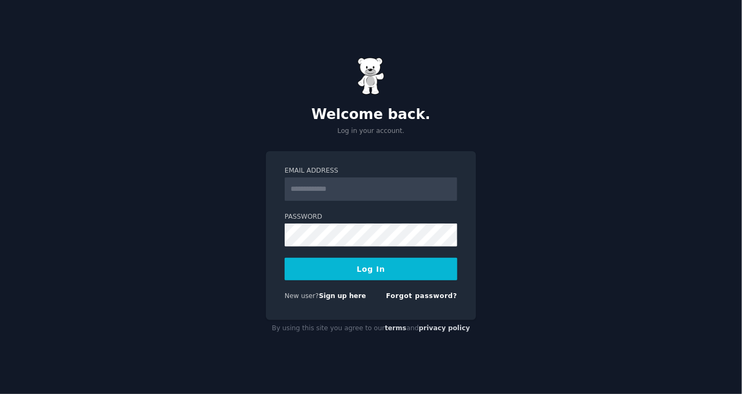
drag, startPoint x: 0, startPoint y: 0, endPoint x: 326, endPoint y: 186, distance: 374.7
click at [326, 186] on input "Email Address" at bounding box center [371, 190] width 173 height 24
click at [599, 195] on div "Welcome back. Log in your account. Email Address Password Log In New user? Sign…" at bounding box center [371, 197] width 742 height 394
click at [344, 293] on link "Sign up here" at bounding box center [342, 296] width 47 height 8
type input "**********"
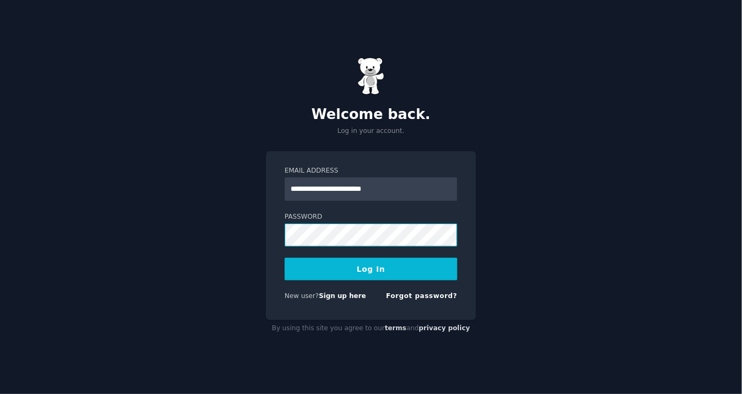
click at [285, 258] on button "Log In" at bounding box center [371, 269] width 173 height 23
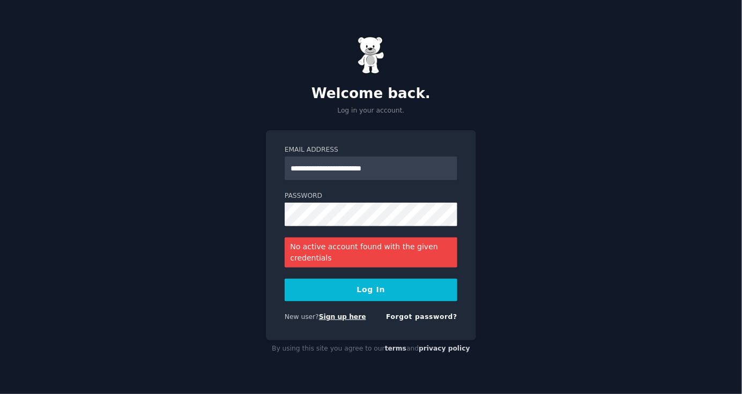
click at [339, 316] on link "Sign up here" at bounding box center [342, 317] width 47 height 8
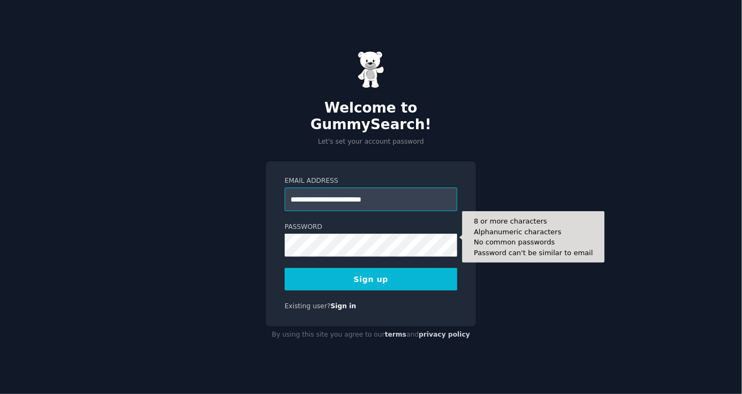
type input "**********"
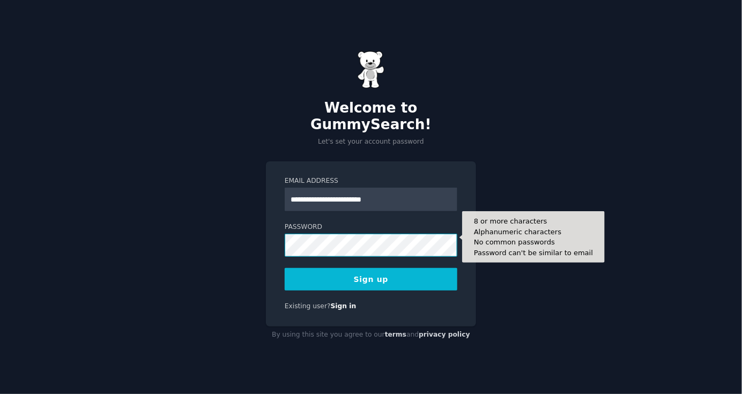
click at [285, 268] on button "Sign up" at bounding box center [371, 279] width 173 height 23
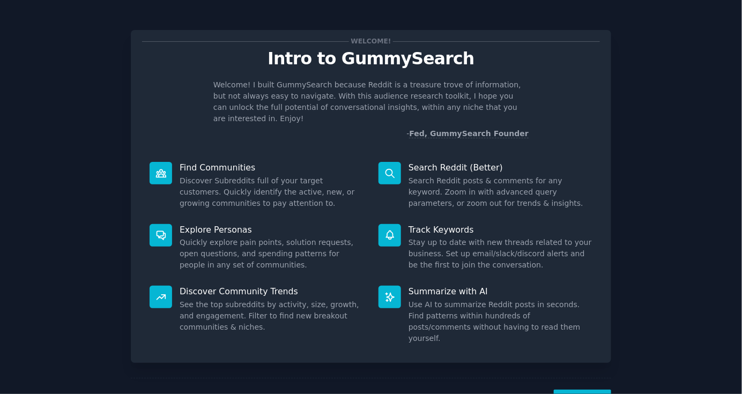
scroll to position [25, 0]
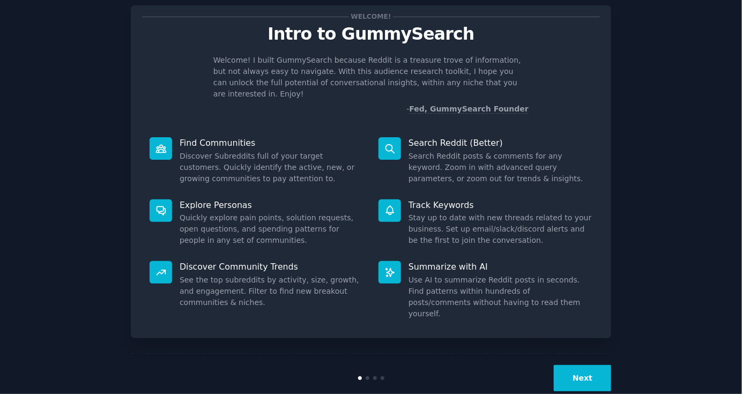
click at [568, 365] on button "Next" at bounding box center [582, 378] width 57 height 26
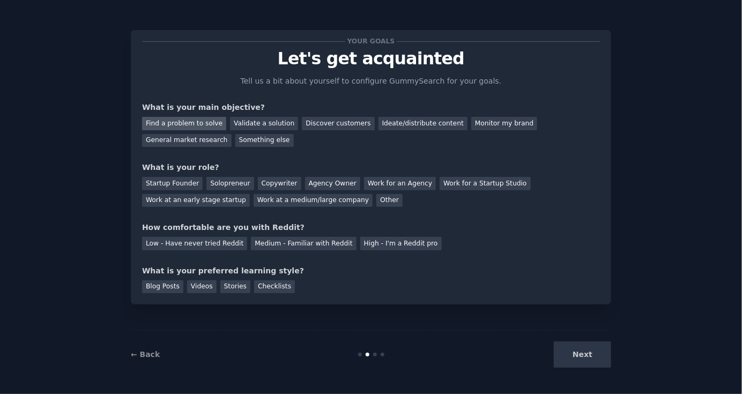
click at [191, 125] on div "Find a problem to solve" at bounding box center [184, 123] width 84 height 13
click at [341, 120] on div "Discover customers" at bounding box center [338, 123] width 72 height 13
click at [196, 123] on div "Find a problem to solve" at bounding box center [184, 123] width 84 height 13
click at [376, 199] on div "Other" at bounding box center [389, 200] width 26 height 13
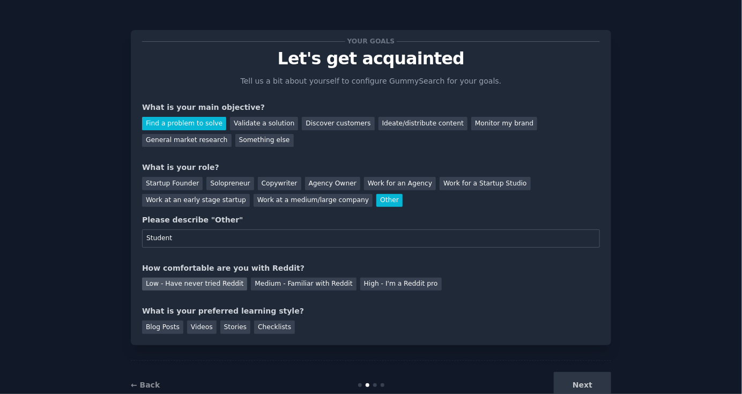
type input "Student"
click at [225, 279] on div "Low - Have never tried Reddit" at bounding box center [194, 284] width 105 height 13
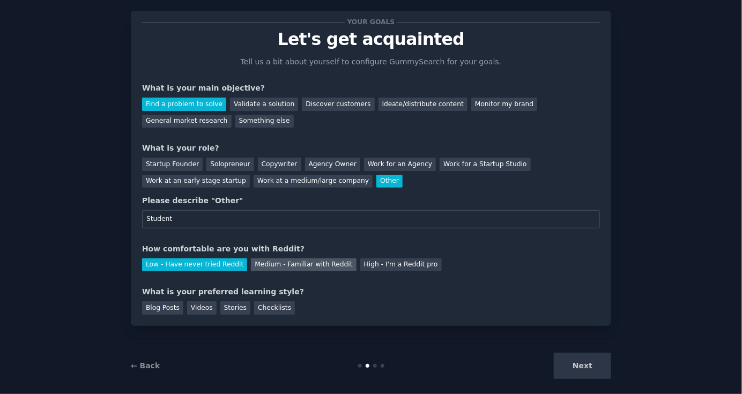
click at [251, 263] on div "Medium - Familiar with Reddit" at bounding box center [303, 264] width 105 height 13
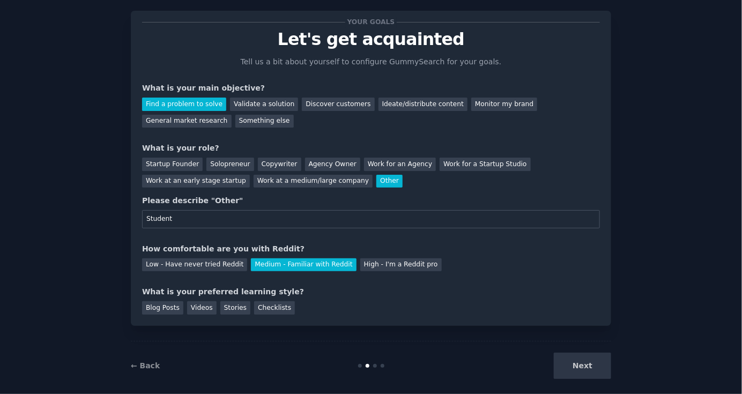
scroll to position [29, 0]
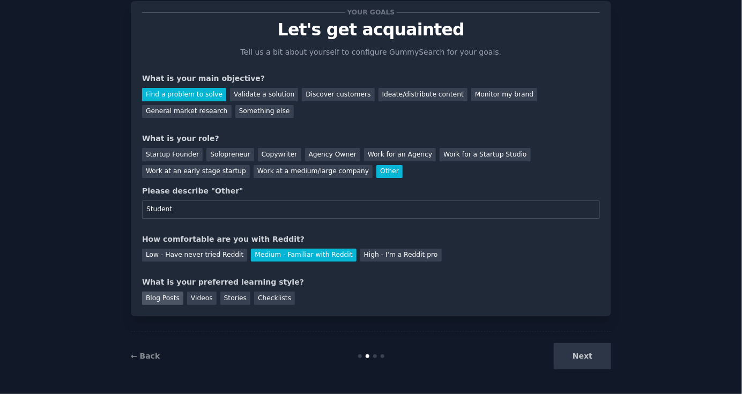
click at [174, 299] on div "Blog Posts" at bounding box center [162, 298] width 41 height 13
click at [223, 297] on div "Stories" at bounding box center [235, 298] width 30 height 13
click at [162, 293] on div "Blog Posts" at bounding box center [162, 298] width 41 height 13
click at [220, 295] on div "Stories" at bounding box center [235, 298] width 30 height 13
click at [578, 356] on button "Next" at bounding box center [582, 356] width 57 height 26
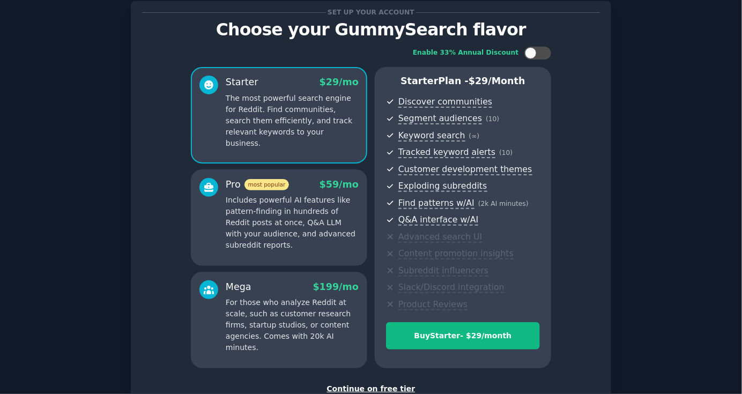
scroll to position [104, 0]
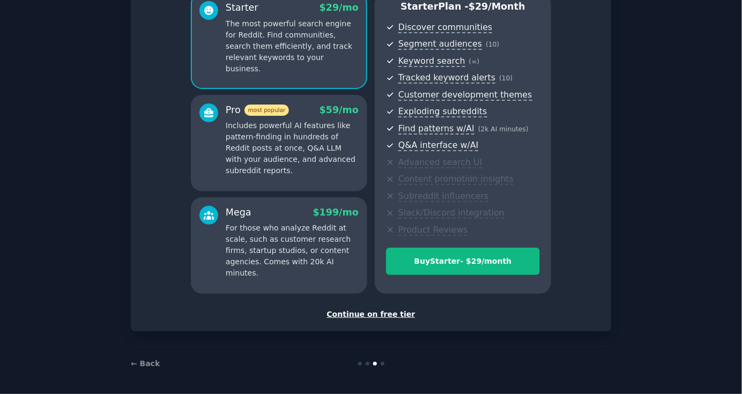
click at [375, 314] on div "Continue on free tier" at bounding box center [371, 314] width 458 height 11
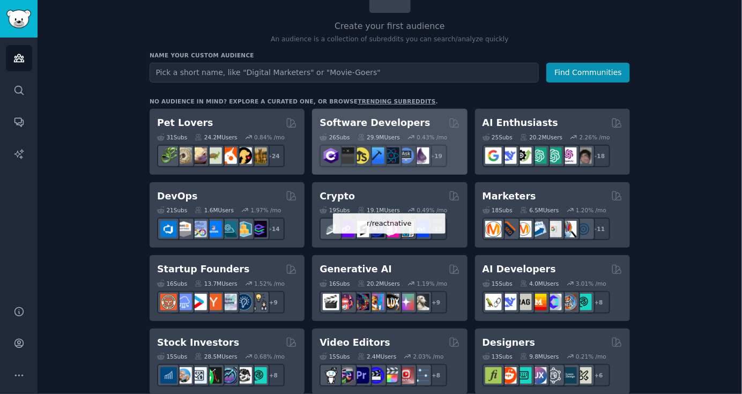
scroll to position [102, 0]
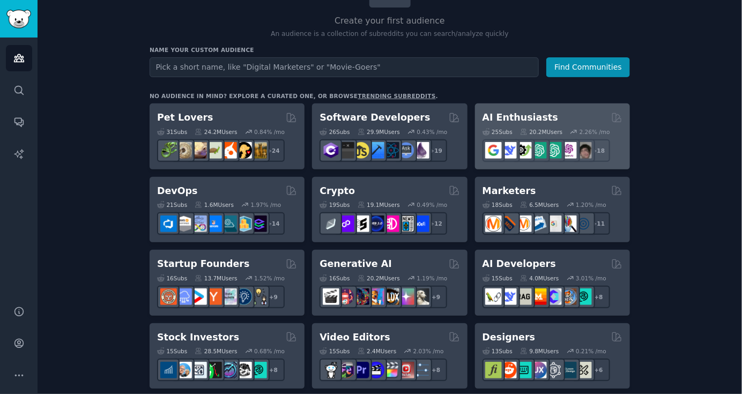
click at [519, 114] on h2 "AI Enthusiasts" at bounding box center [521, 117] width 76 height 13
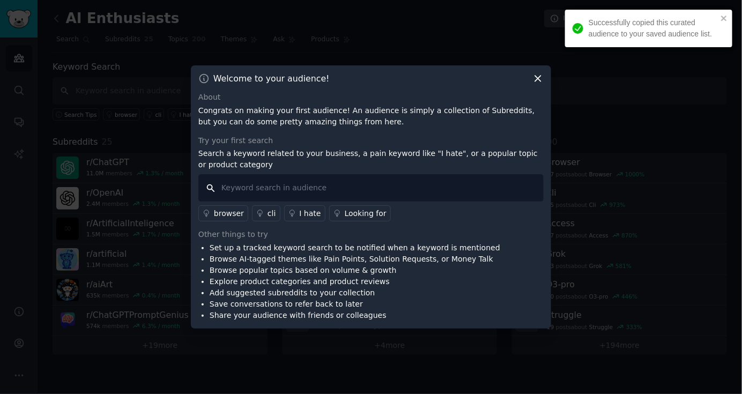
click at [359, 178] on input "text" at bounding box center [370, 187] width 345 height 27
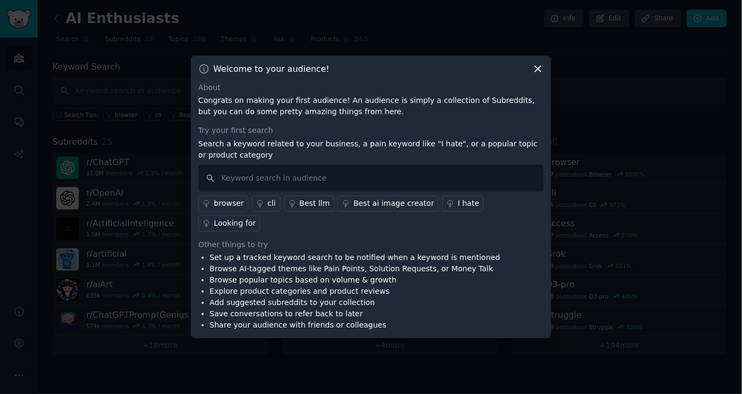
drag, startPoint x: 535, startPoint y: 80, endPoint x: 433, endPoint y: 186, distance: 146.8
click at [433, 186] on div "Welcome to your audience! About Congrats on making your first audience! An audi…" at bounding box center [371, 197] width 360 height 283
click at [458, 209] on div "I hate" at bounding box center [468, 203] width 21 height 11
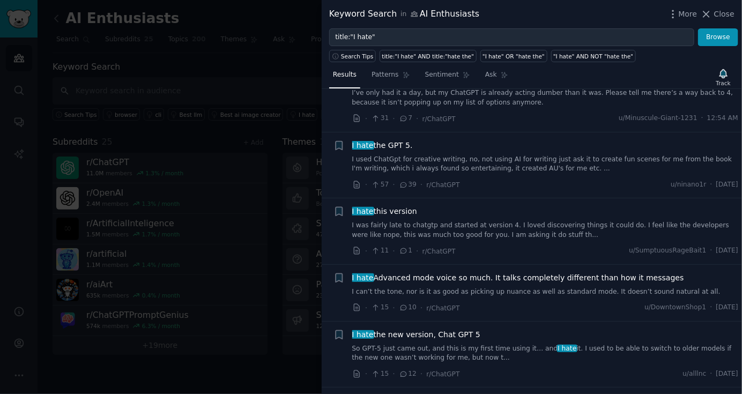
scroll to position [107, 0]
click at [196, 60] on div at bounding box center [371, 197] width 742 height 394
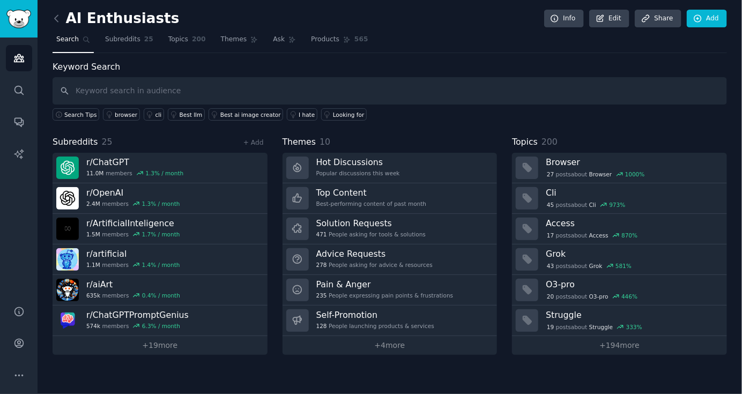
click at [53, 10] on link at bounding box center [59, 18] width 13 height 17
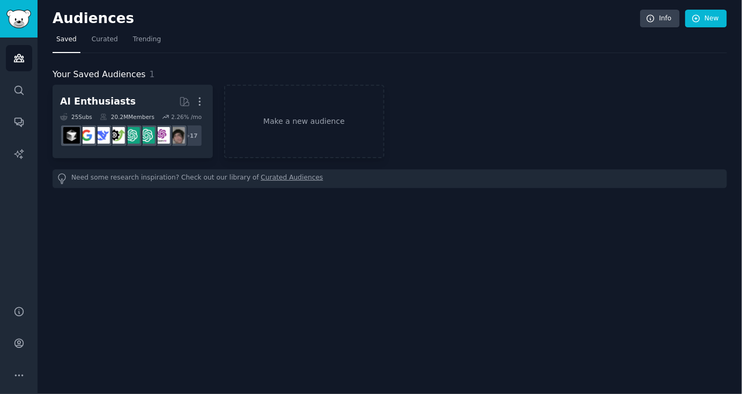
click at [21, 60] on icon "Sidebar" at bounding box center [19, 59] width 10 height 8
click at [109, 38] on span "Curated" at bounding box center [105, 40] width 26 height 10
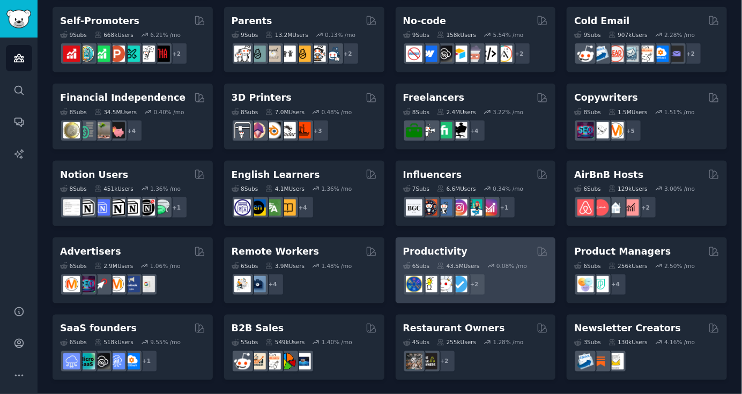
scroll to position [462, 0]
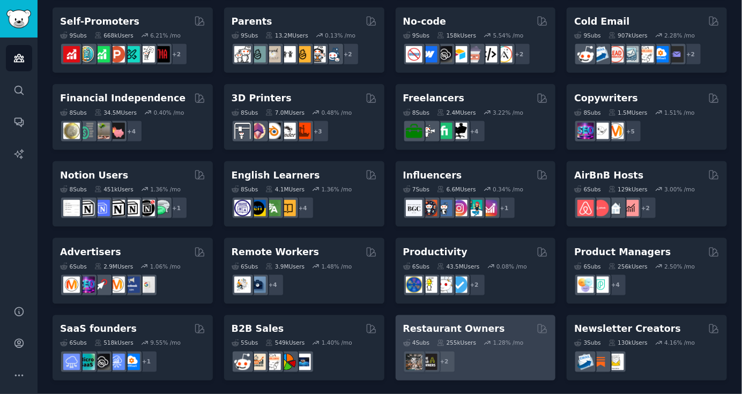
click at [484, 336] on div "4 Sub s 255k Users 1.28 % /mo + 2" at bounding box center [475, 355] width 145 height 38
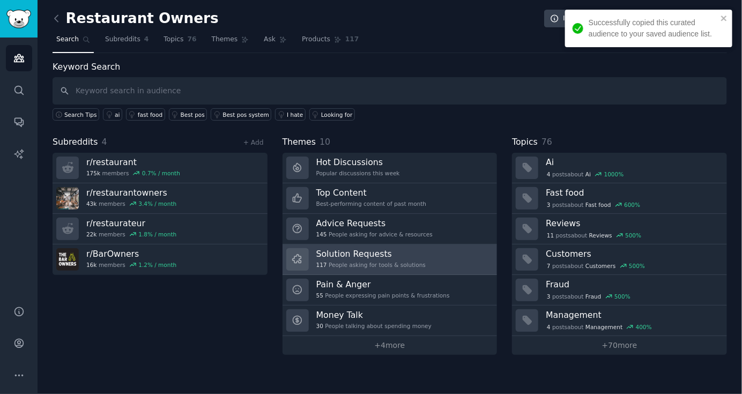
click at [380, 261] on div "117 People asking for tools & solutions" at bounding box center [370, 265] width 109 height 8
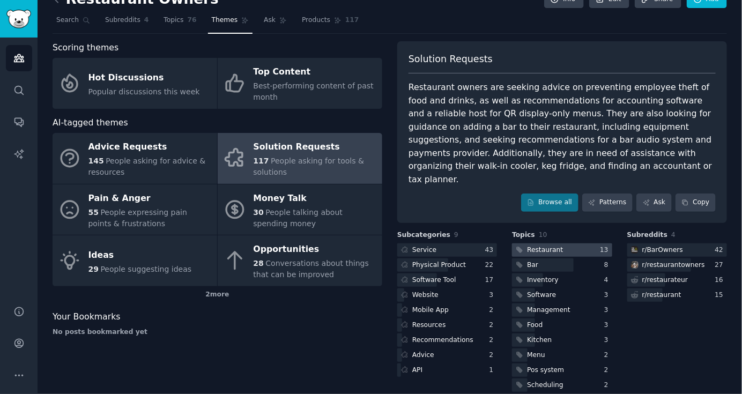
scroll to position [19, 0]
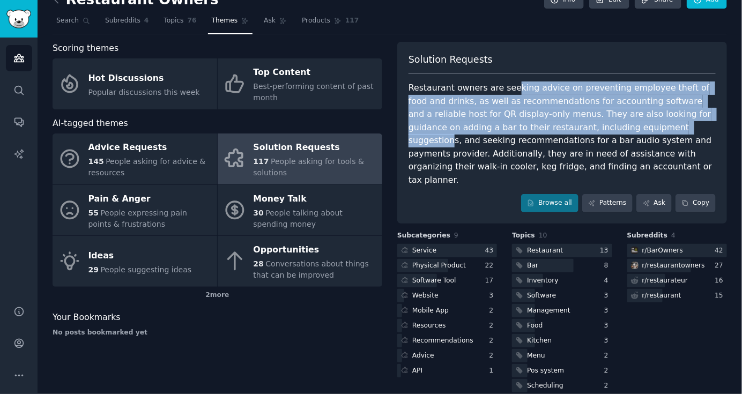
drag, startPoint x: 503, startPoint y: 87, endPoint x: 589, endPoint y: 125, distance: 93.7
click at [589, 125] on div "Restaurant owners are seeking advice on preventing employee theft of food and d…" at bounding box center [562, 134] width 307 height 105
drag, startPoint x: 589, startPoint y: 125, endPoint x: 553, endPoint y: 93, distance: 47.8
click at [553, 93] on div "Restaurant owners are seeking advice on preventing employee theft of food and d…" at bounding box center [562, 134] width 307 height 105
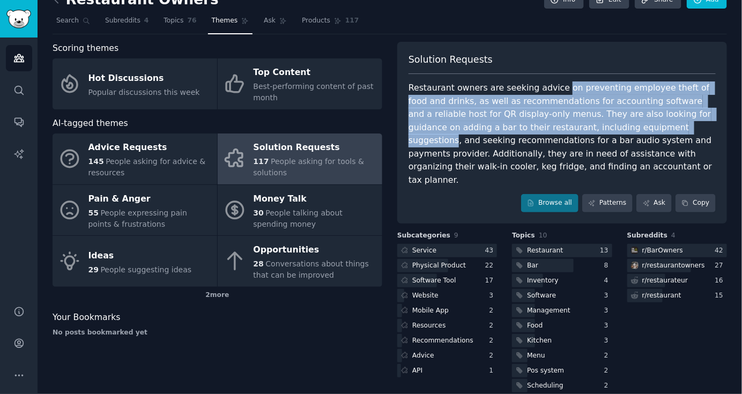
click at [553, 93] on div "Restaurant owners are seeking advice on preventing employee theft of food and d…" at bounding box center [562, 134] width 307 height 105
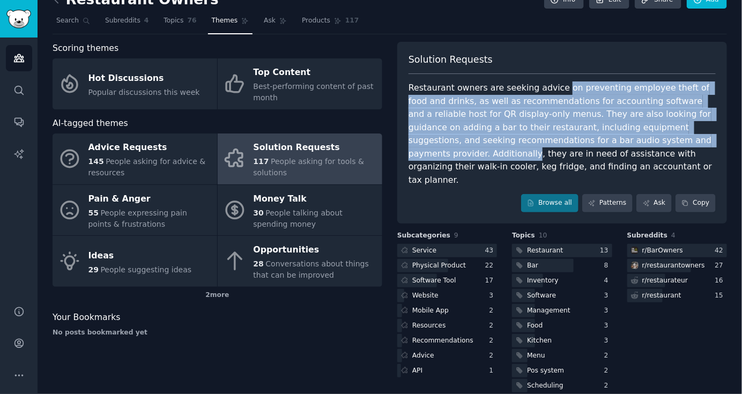
drag, startPoint x: 553, startPoint y: 93, endPoint x: 584, endPoint y: 145, distance: 60.8
click at [584, 145] on div "Restaurant owners are seeking advice on preventing employee theft of food and d…" at bounding box center [562, 134] width 307 height 105
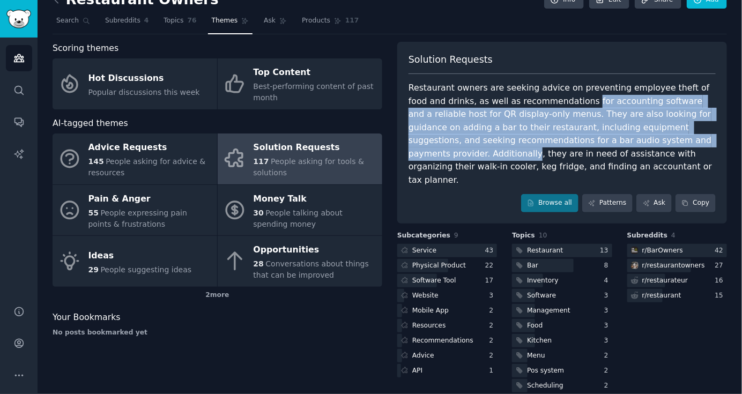
drag, startPoint x: 584, startPoint y: 145, endPoint x: 539, endPoint y: 102, distance: 62.2
click at [539, 102] on div "Restaurant owners are seeking advice on preventing employee theft of food and d…" at bounding box center [562, 134] width 307 height 105
click at [567, 131] on div "Restaurant owners are seeking advice on preventing employee theft of food and d…" at bounding box center [562, 134] width 307 height 105
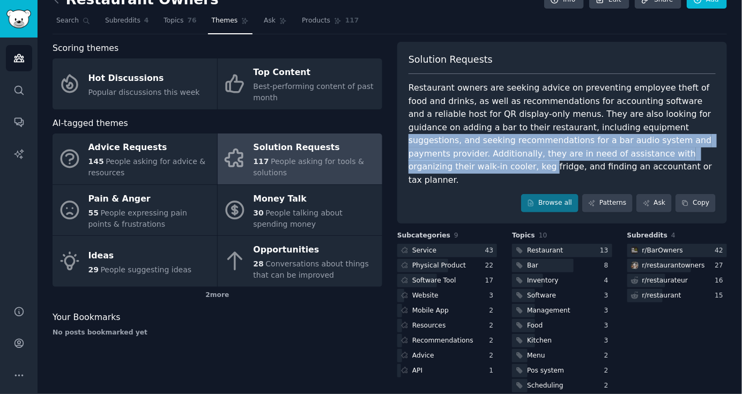
drag, startPoint x: 567, startPoint y: 131, endPoint x: 595, endPoint y: 147, distance: 31.5
click at [595, 147] on div "Restaurant owners are seeking advice on preventing employee theft of food and d…" at bounding box center [562, 134] width 307 height 105
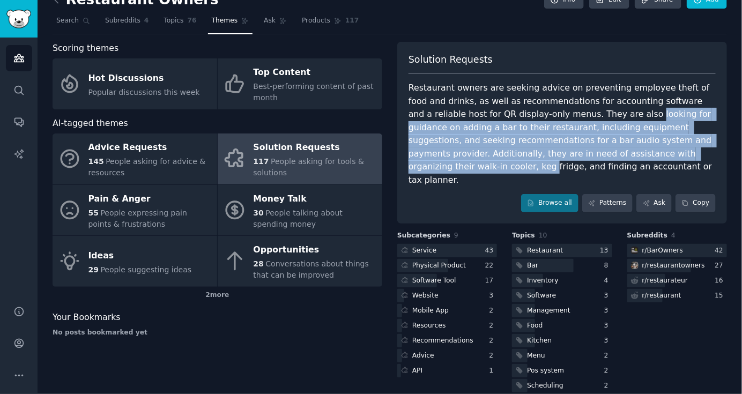
drag, startPoint x: 595, startPoint y: 147, endPoint x: 567, endPoint y: 115, distance: 41.8
click at [567, 115] on div "Restaurant owners are seeking advice on preventing employee theft of food and d…" at bounding box center [562, 134] width 307 height 105
click at [565, 194] on link "Browse all" at bounding box center [549, 203] width 57 height 18
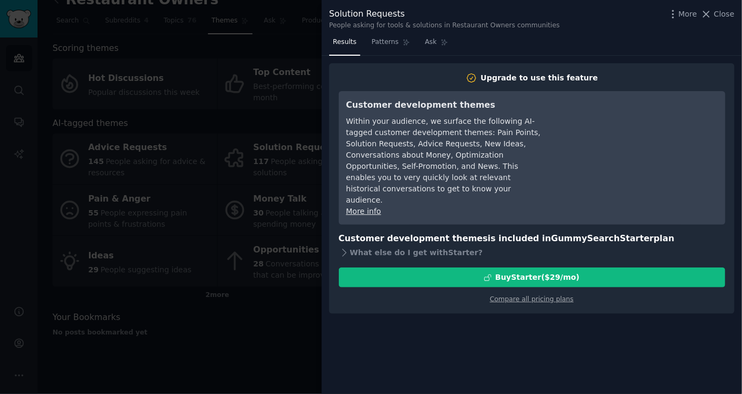
click at [277, 333] on div at bounding box center [371, 197] width 742 height 394
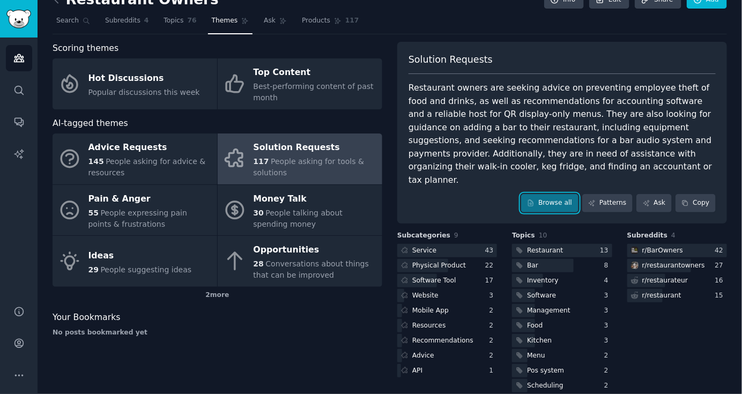
scroll to position [19, 0]
click at [425, 246] on div "Service" at bounding box center [424, 251] width 24 height 10
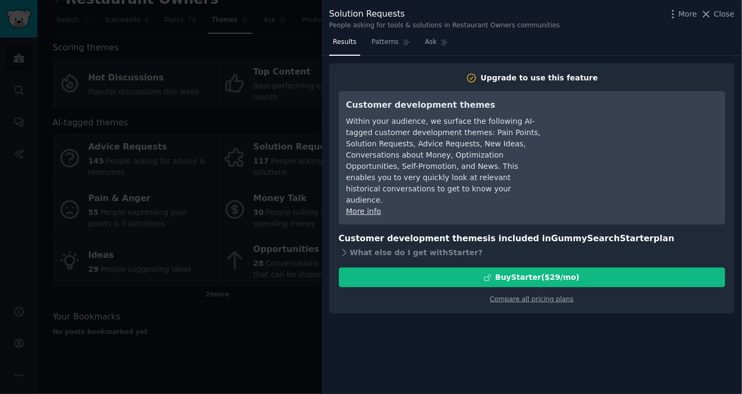
click at [258, 344] on div at bounding box center [371, 197] width 742 height 394
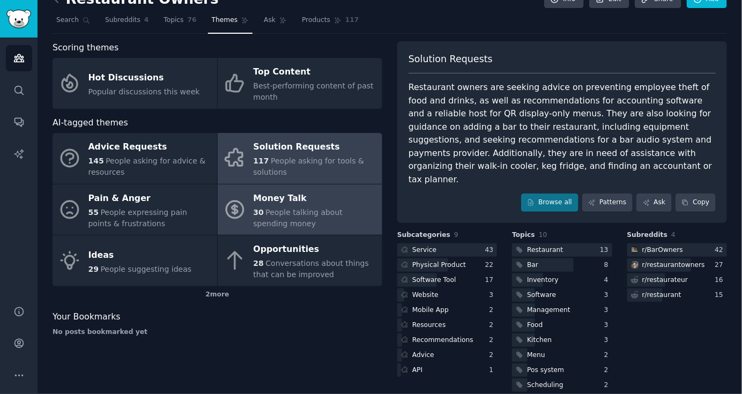
click at [290, 208] on span "People talking about spending money" at bounding box center [299, 218] width 90 height 20
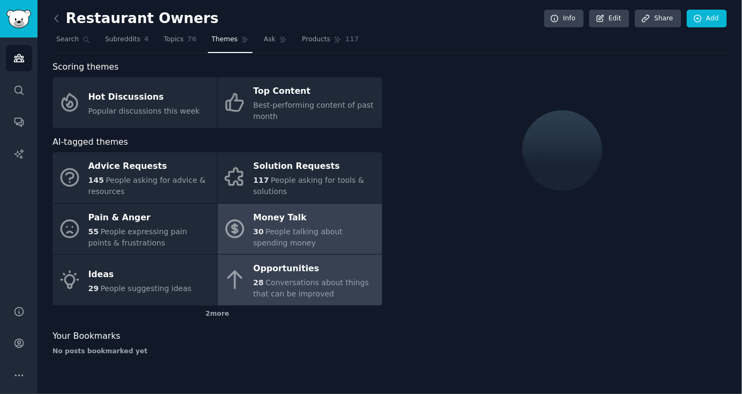
click at [291, 280] on span "Conversations about things that can be improved" at bounding box center [311, 288] width 115 height 20
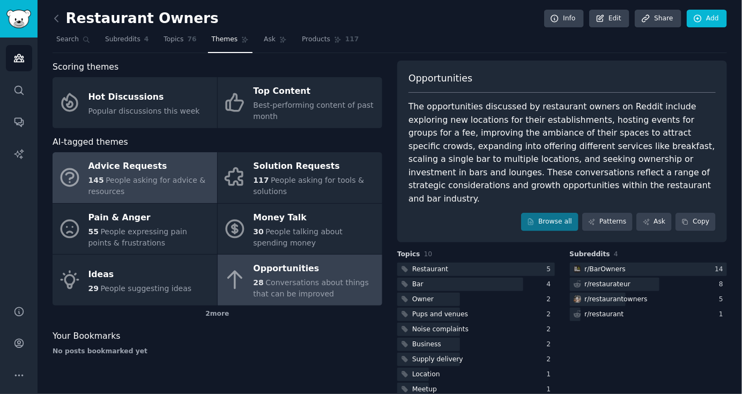
click at [160, 170] on div "Advice Requests" at bounding box center [149, 166] width 123 height 17
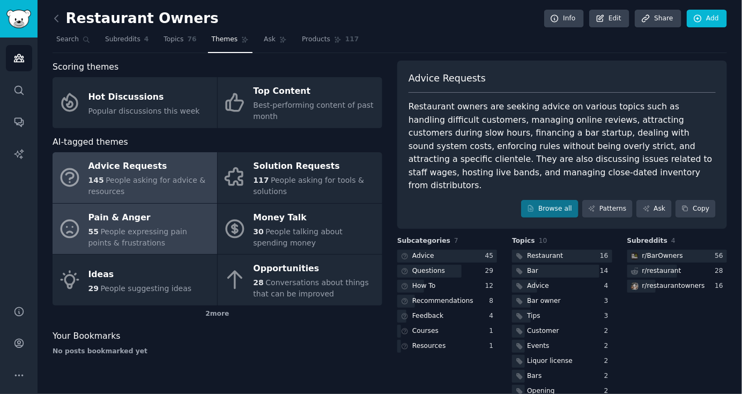
click at [164, 230] on span "People expressing pain points & frustrations" at bounding box center [137, 237] width 99 height 20
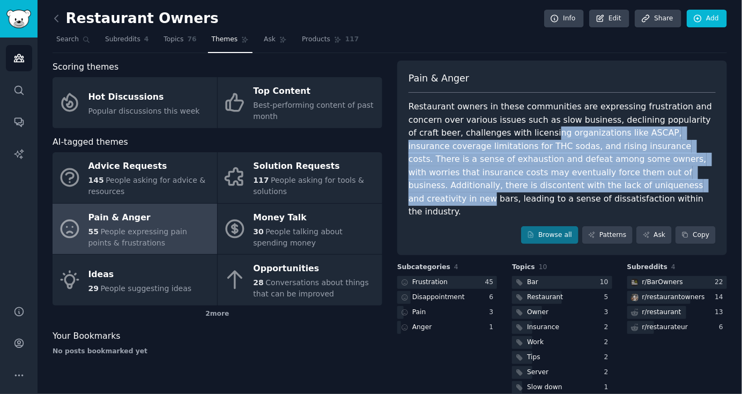
drag, startPoint x: 491, startPoint y: 137, endPoint x: 527, endPoint y: 187, distance: 61.8
click at [527, 187] on div "Restaurant owners in these communities are expressing frustration and concern o…" at bounding box center [562, 159] width 307 height 119
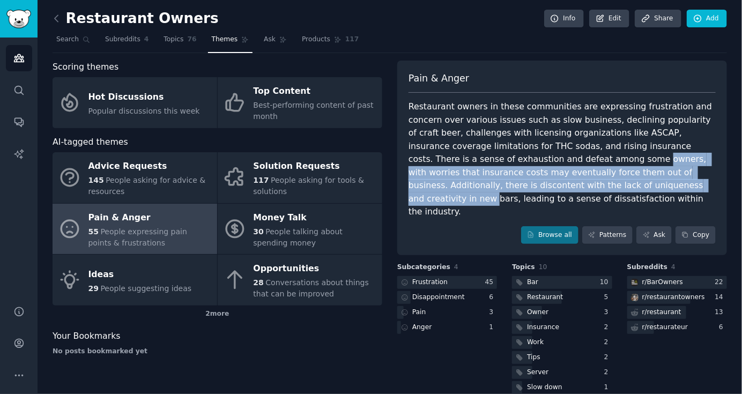
drag, startPoint x: 527, startPoint y: 187, endPoint x: 501, endPoint y: 146, distance: 48.5
click at [501, 146] on div "Restaurant owners in these communities are expressing frustration and concern o…" at bounding box center [562, 159] width 307 height 119
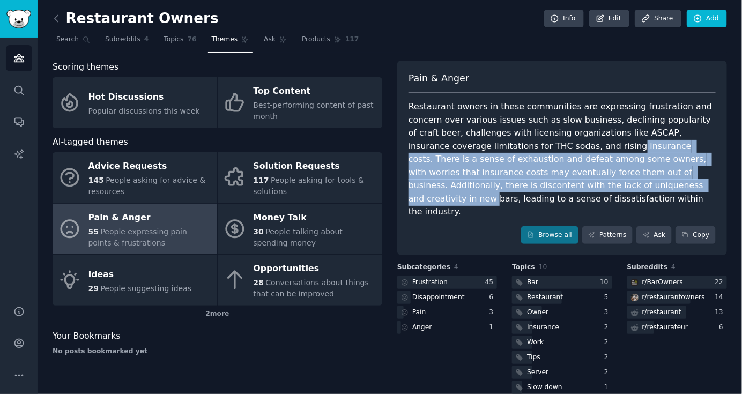
click at [501, 146] on div "Restaurant owners in these communities are expressing frustration and concern o…" at bounding box center [562, 159] width 307 height 119
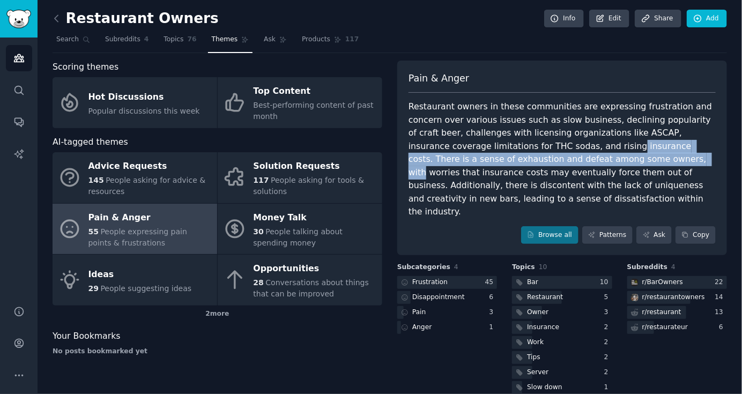
drag, startPoint x: 501, startPoint y: 146, endPoint x: 521, endPoint y: 172, distance: 32.8
click at [521, 172] on div "Restaurant owners in these communities are expressing frustration and concern o…" at bounding box center [562, 159] width 307 height 119
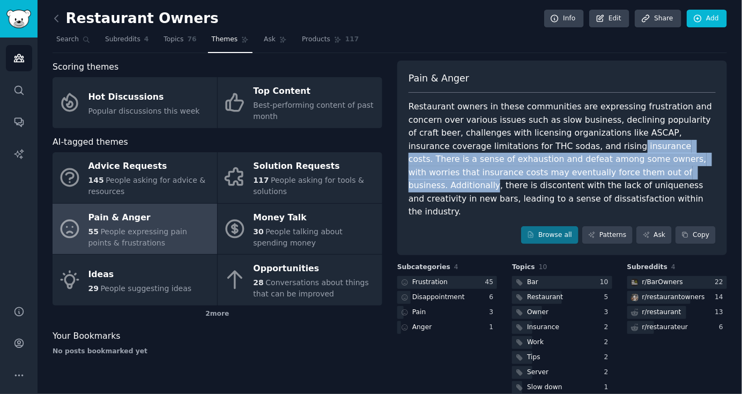
click at [521, 172] on div "Restaurant owners in these communities are expressing frustration and concern o…" at bounding box center [562, 159] width 307 height 119
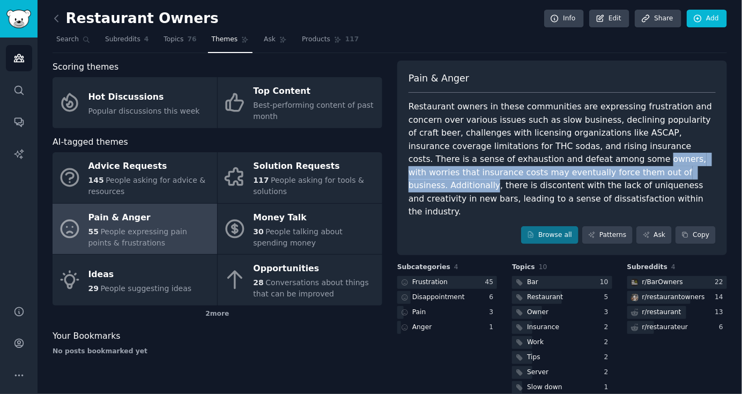
drag, startPoint x: 521, startPoint y: 172, endPoint x: 475, endPoint y: 141, distance: 55.9
click at [475, 141] on div "Restaurant owners in these communities are expressing frustration and concern o…" at bounding box center [562, 159] width 307 height 119
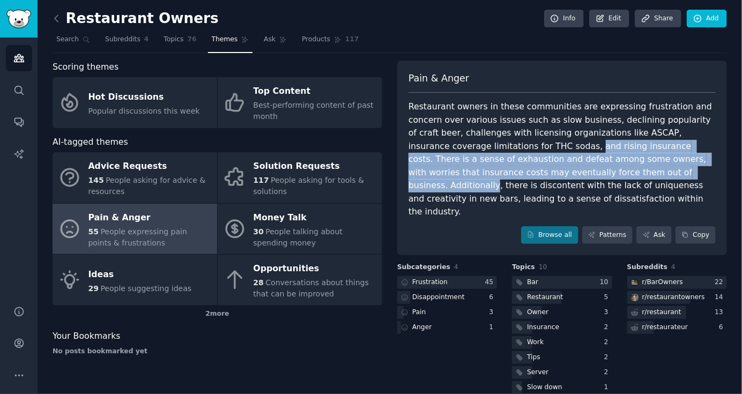
click at [475, 141] on div "Restaurant owners in these communities are expressing frustration and concern o…" at bounding box center [562, 159] width 307 height 119
drag, startPoint x: 475, startPoint y: 141, endPoint x: 531, endPoint y: 168, distance: 62.6
click at [531, 168] on div "Restaurant owners in these communities are expressing frustration and concern o…" at bounding box center [562, 159] width 307 height 119
drag, startPoint x: 531, startPoint y: 168, endPoint x: 511, endPoint y: 143, distance: 32.3
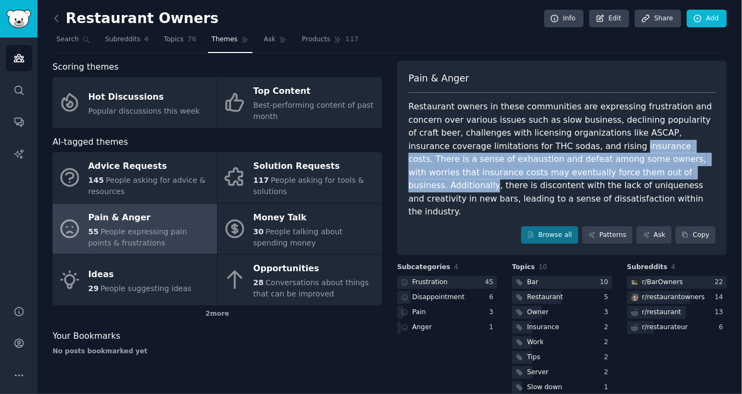
click at [511, 143] on div "Restaurant owners in these communities are expressing frustration and concern o…" at bounding box center [562, 159] width 307 height 119
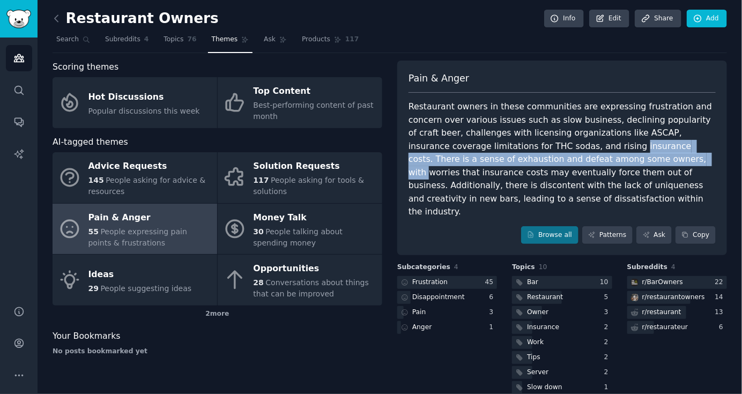
drag, startPoint x: 511, startPoint y: 143, endPoint x: 542, endPoint y: 170, distance: 41.1
click at [542, 170] on div "Restaurant owners in these communities are expressing frustration and concern o…" at bounding box center [562, 159] width 307 height 119
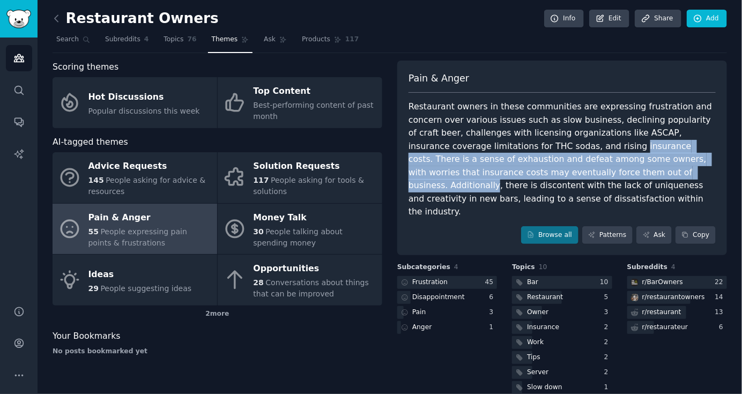
click at [542, 170] on div "Restaurant owners in these communities are expressing frustration and concern o…" at bounding box center [562, 159] width 307 height 119
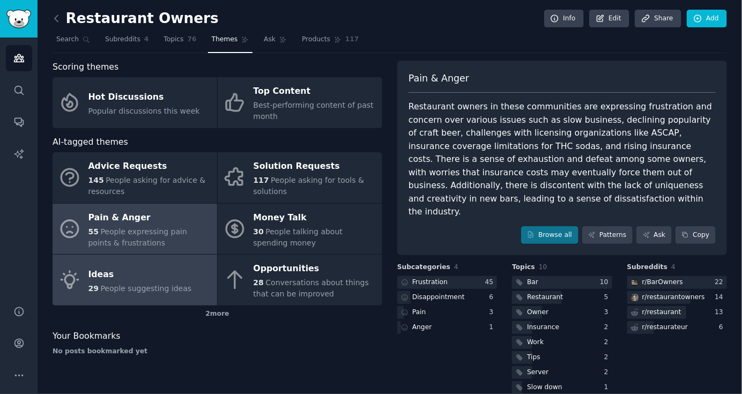
click at [134, 273] on div "Ideas" at bounding box center [140, 274] width 104 height 17
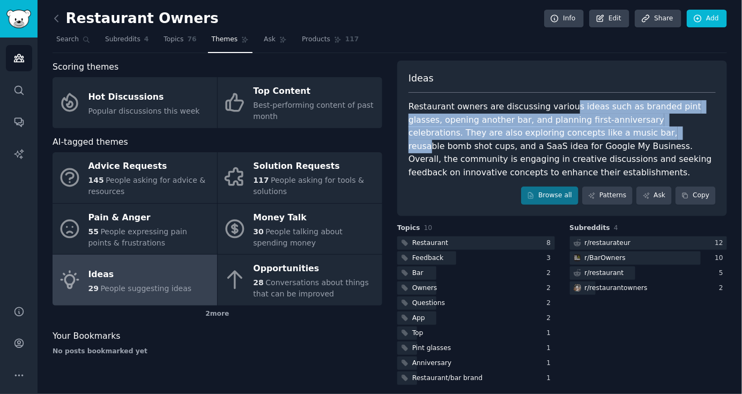
drag, startPoint x: 555, startPoint y: 109, endPoint x: 564, endPoint y: 135, distance: 27.0
click at [564, 135] on div "Restaurant owners are discussing various ideas such as branded pint glasses, op…" at bounding box center [562, 139] width 307 height 79
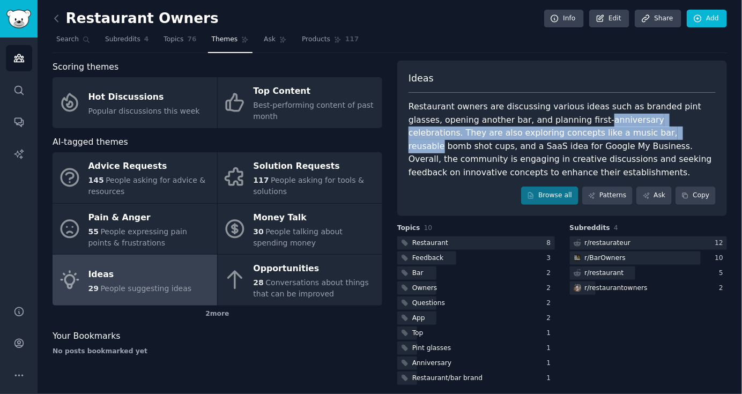
drag, startPoint x: 564, startPoint y: 135, endPoint x: 562, endPoint y: 116, distance: 18.9
click at [562, 116] on div "Restaurant owners are discussing various ideas such as branded pint glasses, op…" at bounding box center [562, 139] width 307 height 79
drag, startPoint x: 562, startPoint y: 116, endPoint x: 561, endPoint y: 136, distance: 19.9
click at [561, 136] on div "Restaurant owners are discussing various ideas such as branded pint glasses, op…" at bounding box center [562, 139] width 307 height 79
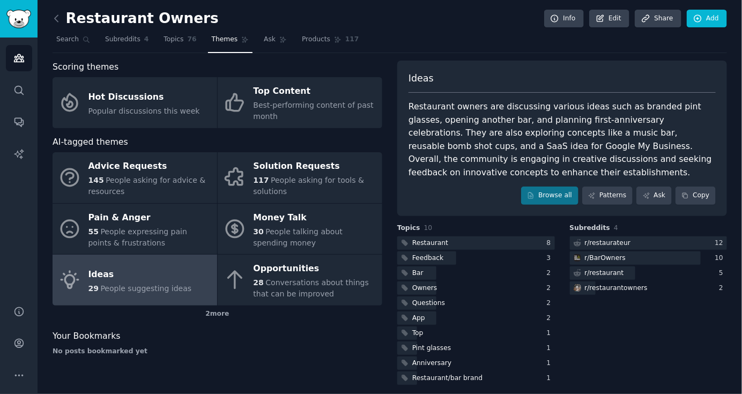
click at [563, 143] on div "Restaurant owners are discussing various ideas such as branded pint glasses, op…" at bounding box center [562, 139] width 307 height 79
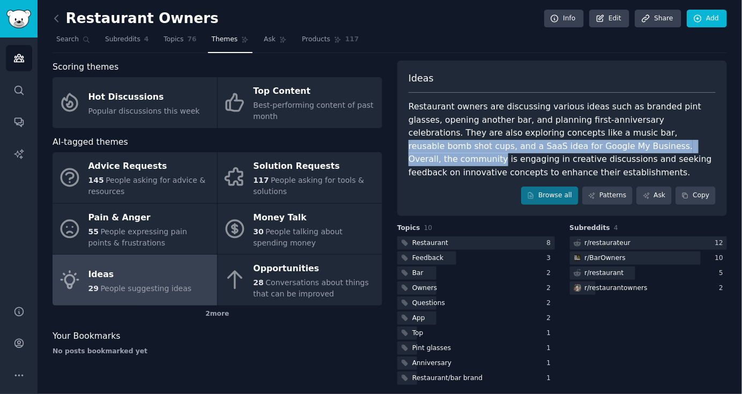
drag, startPoint x: 563, startPoint y: 143, endPoint x: 550, endPoint y: 128, distance: 19.8
click at [550, 128] on div "Restaurant owners are discussing various ideas such as branded pint glasses, op…" at bounding box center [562, 139] width 307 height 79
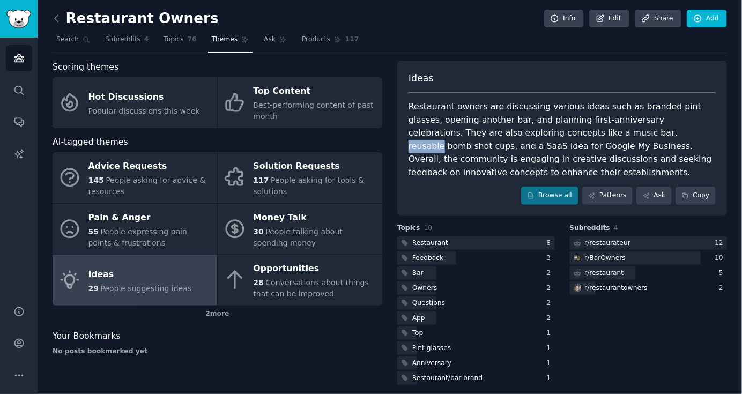
drag, startPoint x: 550, startPoint y: 128, endPoint x: 550, endPoint y: 135, distance: 7.0
click at [550, 135] on div "Restaurant owners are discussing various ideas such as branded pint glasses, op…" at bounding box center [562, 139] width 307 height 79
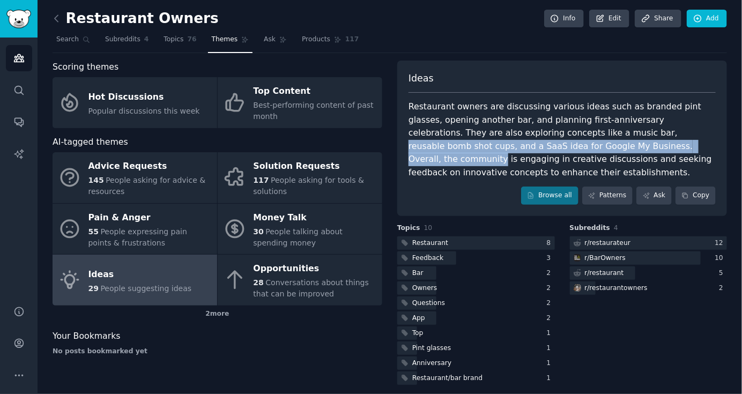
drag, startPoint x: 550, startPoint y: 135, endPoint x: 550, endPoint y: 145, distance: 10.2
click at [550, 145] on div "Restaurant owners are discussing various ideas such as branded pint glasses, op…" at bounding box center [562, 139] width 307 height 79
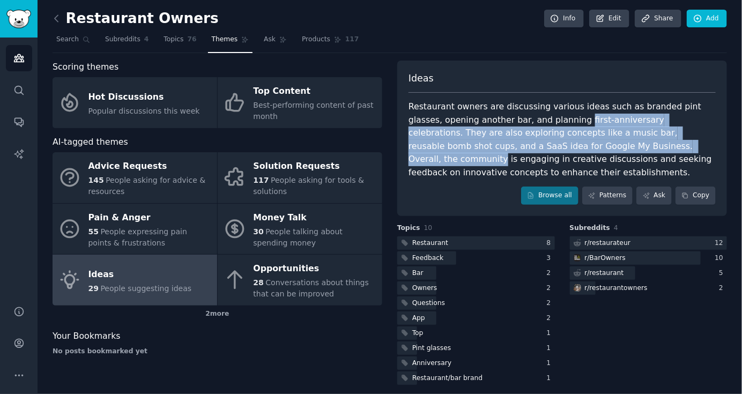
drag, startPoint x: 550, startPoint y: 145, endPoint x: 535, endPoint y: 117, distance: 30.9
click at [535, 117] on div "Restaurant owners are discussing various ideas such as branded pint glasses, op…" at bounding box center [562, 139] width 307 height 79
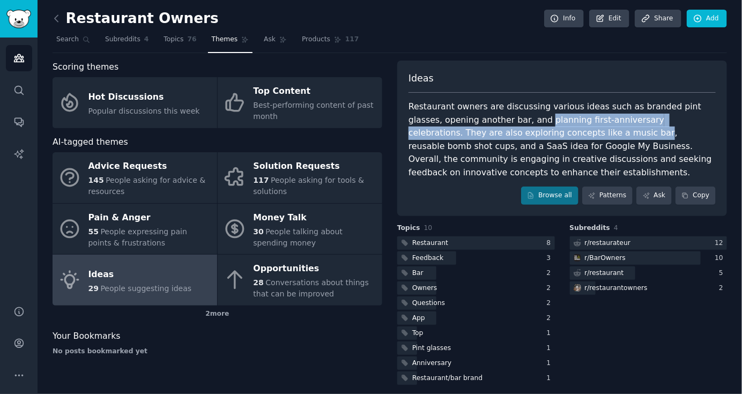
drag, startPoint x: 535, startPoint y: 117, endPoint x: 531, endPoint y: 137, distance: 19.8
click at [531, 137] on div "Restaurant owners are discussing various ideas such as branded pint glasses, op…" at bounding box center [562, 139] width 307 height 79
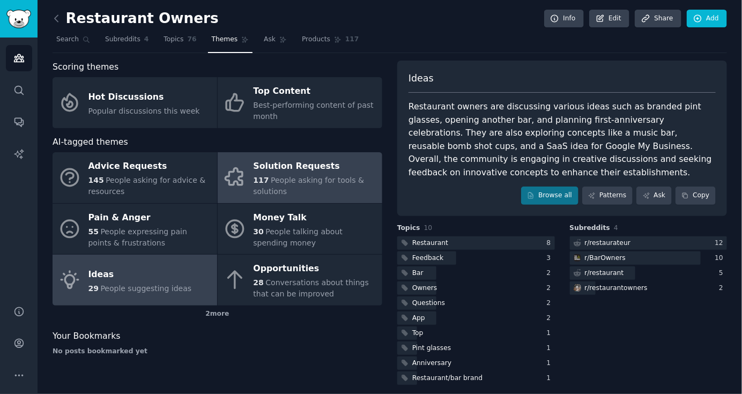
click at [321, 201] on link "Solution Requests 117 People asking for tools & solutions" at bounding box center [300, 177] width 165 height 51
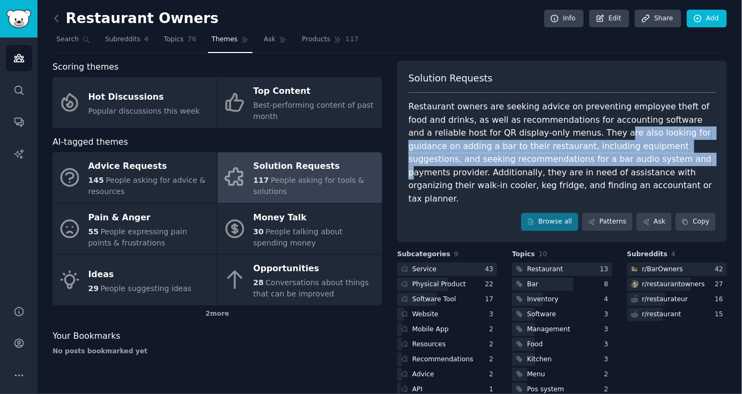
drag, startPoint x: 520, startPoint y: 130, endPoint x: 516, endPoint y: 164, distance: 33.5
click at [516, 164] on div "Restaurant owners are seeking advice on preventing employee theft of food and d…" at bounding box center [562, 152] width 307 height 105
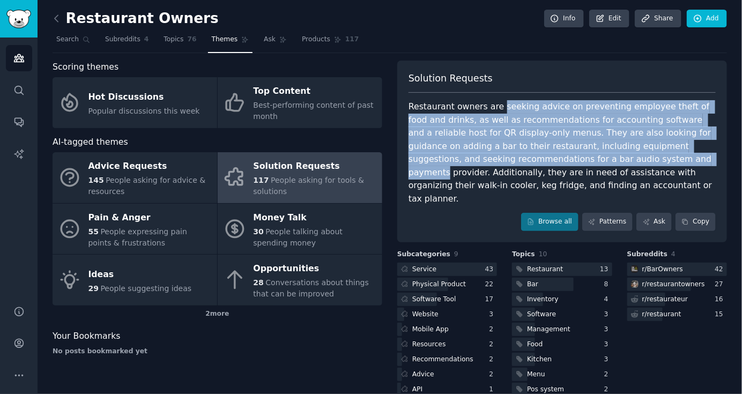
drag, startPoint x: 516, startPoint y: 164, endPoint x: 514, endPoint y: 111, distance: 52.6
click at [514, 111] on div "Restaurant owners are seeking advice on preventing employee theft of food and d…" at bounding box center [562, 152] width 307 height 105
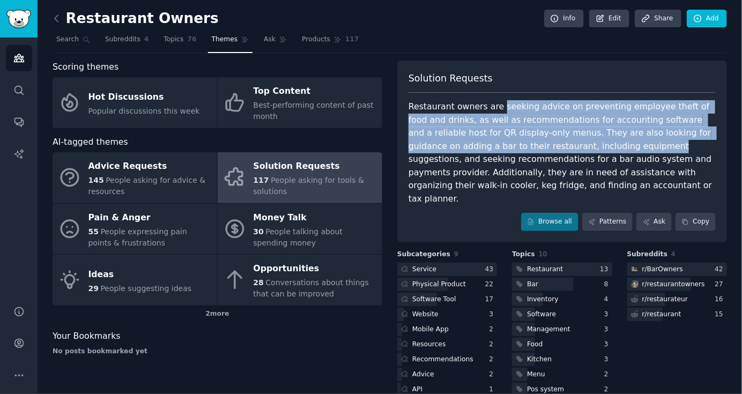
drag, startPoint x: 514, startPoint y: 111, endPoint x: 523, endPoint y: 150, distance: 40.1
click at [523, 150] on div "Restaurant owners are seeking advice on preventing employee theft of food and d…" at bounding box center [562, 152] width 307 height 105
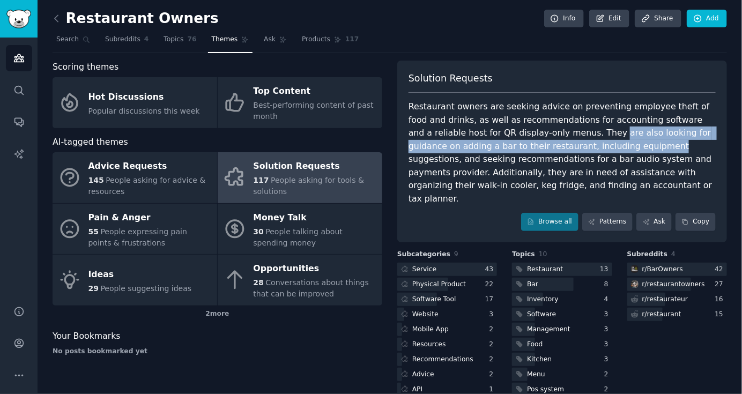
drag, startPoint x: 523, startPoint y: 150, endPoint x: 520, endPoint y: 132, distance: 17.9
click at [520, 132] on div "Restaurant owners are seeking advice on preventing employee theft of food and d…" at bounding box center [562, 152] width 307 height 105
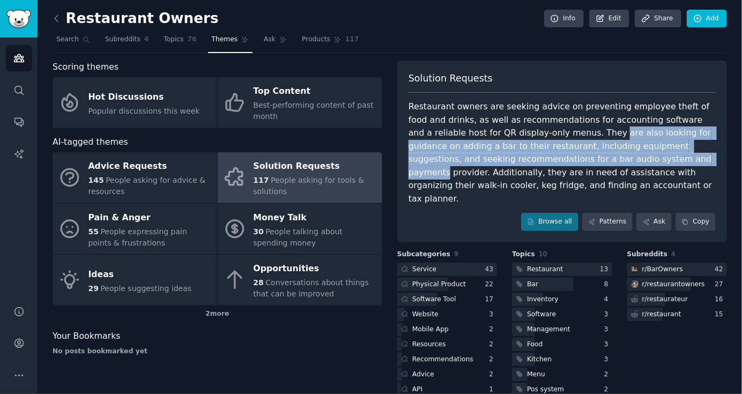
drag, startPoint x: 520, startPoint y: 132, endPoint x: 523, endPoint y: 158, distance: 25.4
click at [523, 158] on div "Restaurant owners are seeking advice on preventing employee theft of food and d…" at bounding box center [562, 152] width 307 height 105
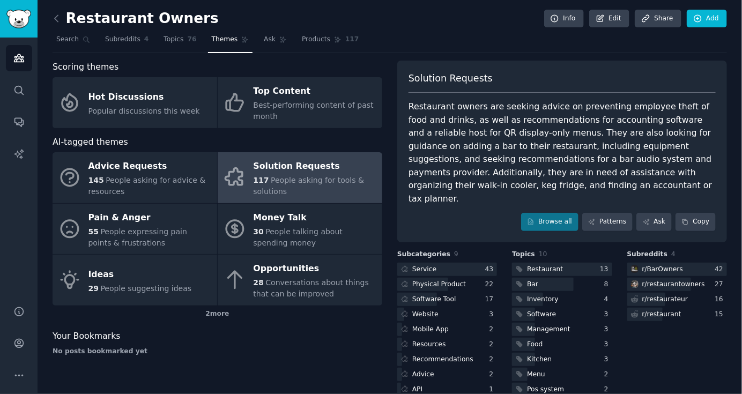
click at [519, 114] on div "Restaurant owners are seeking advice on preventing employee theft of food and d…" at bounding box center [562, 152] width 307 height 105
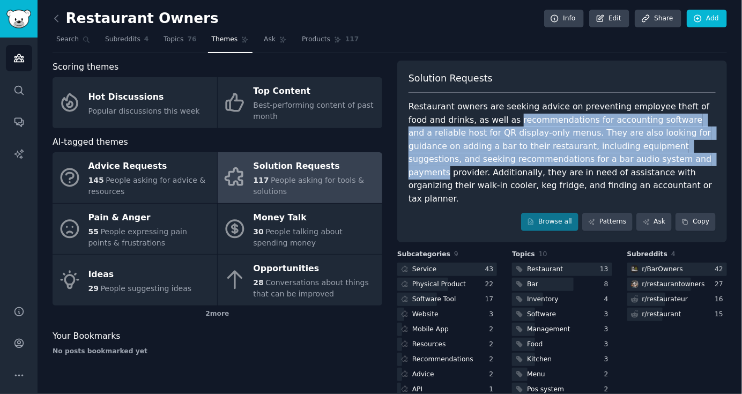
drag, startPoint x: 519, startPoint y: 114, endPoint x: 523, endPoint y: 162, distance: 48.5
click at [523, 162] on div "Restaurant owners are seeking advice on preventing employee theft of food and d…" at bounding box center [562, 152] width 307 height 105
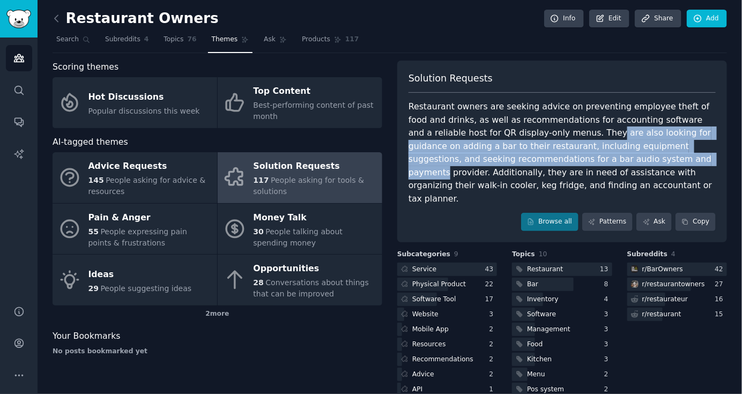
drag, startPoint x: 523, startPoint y: 162, endPoint x: 514, endPoint y: 128, distance: 35.7
click at [514, 128] on div "Restaurant owners are seeking advice on preventing employee theft of food and d…" at bounding box center [562, 152] width 307 height 105
drag, startPoint x: 514, startPoint y: 128, endPoint x: 518, endPoint y: 162, distance: 35.1
click at [518, 162] on div "Restaurant owners are seeking advice on preventing employee theft of food and d…" at bounding box center [562, 152] width 307 height 105
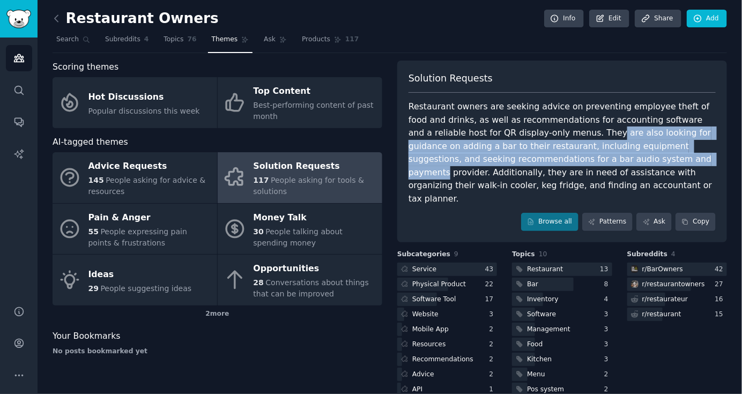
click at [518, 162] on div "Restaurant owners are seeking advice on preventing employee theft of food and d…" at bounding box center [562, 152] width 307 height 105
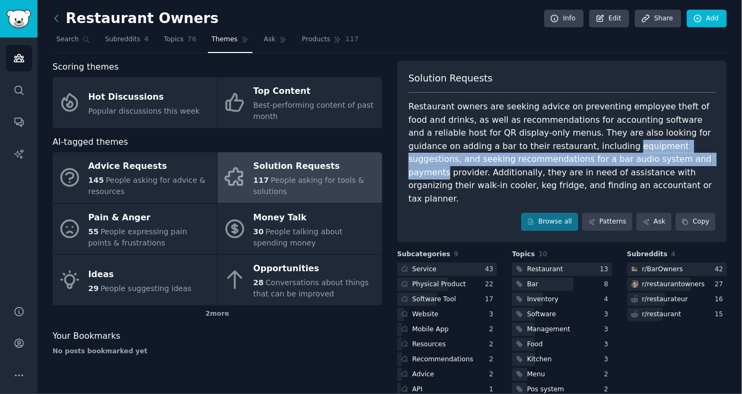
drag, startPoint x: 518, startPoint y: 162, endPoint x: 511, endPoint y: 146, distance: 18.0
click at [511, 146] on div "Restaurant owners are seeking advice on preventing employee theft of food and d…" at bounding box center [562, 152] width 307 height 105
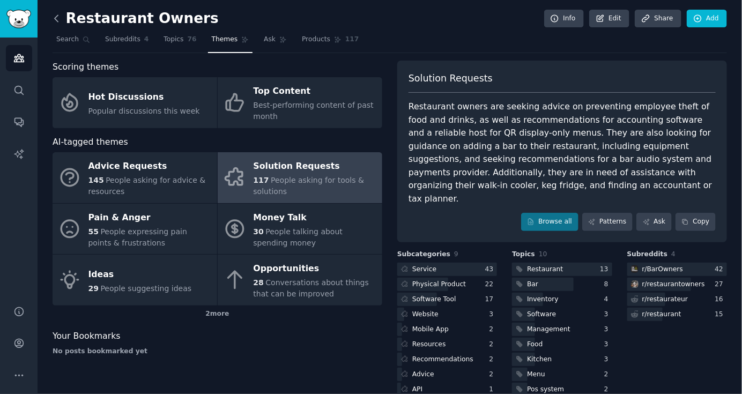
click at [55, 19] on icon at bounding box center [56, 18] width 3 height 6
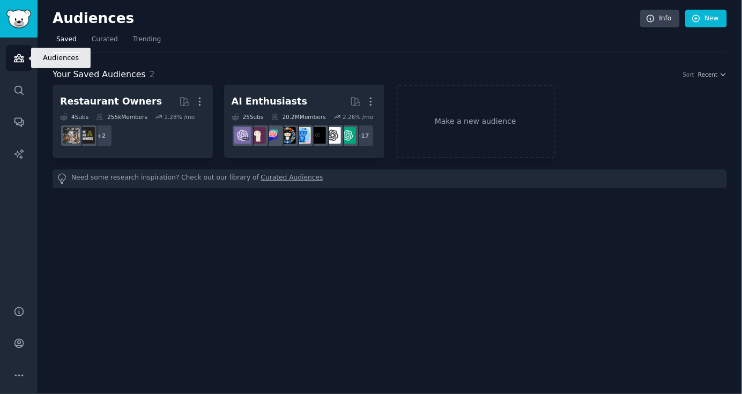
click at [27, 53] on link "Audiences" at bounding box center [19, 58] width 26 height 26
click at [98, 47] on link "Curated" at bounding box center [105, 42] width 34 height 22
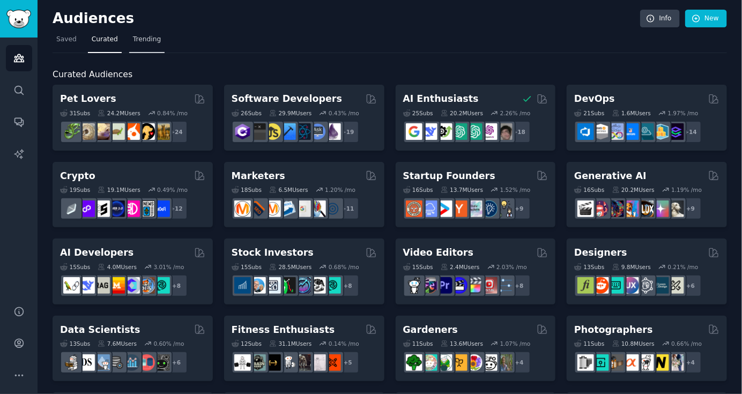
click at [139, 50] on link "Trending" at bounding box center [146, 42] width 35 height 22
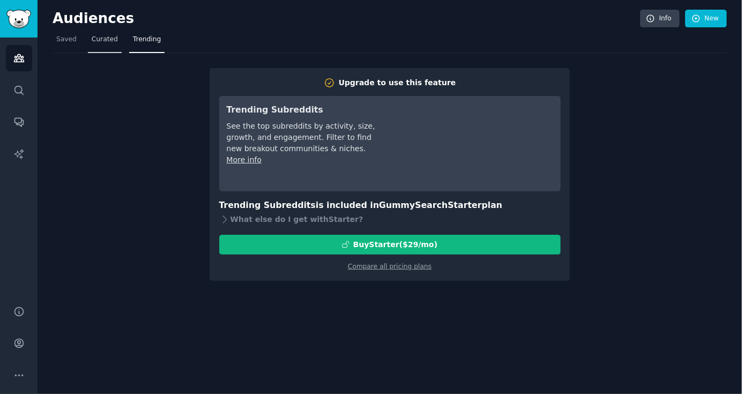
click at [92, 43] on span "Curated" at bounding box center [105, 40] width 26 height 10
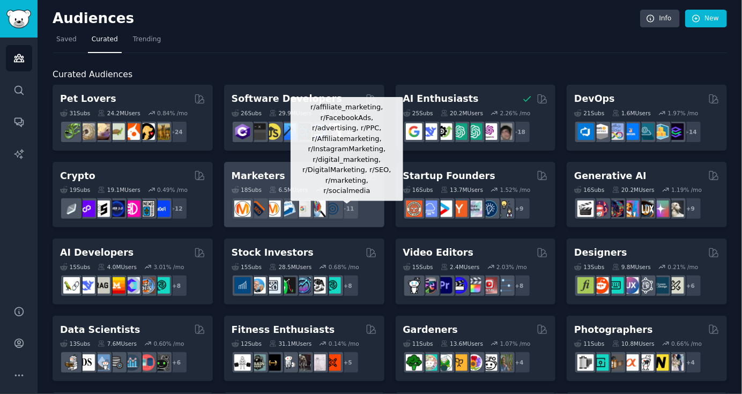
scroll to position [463, 0]
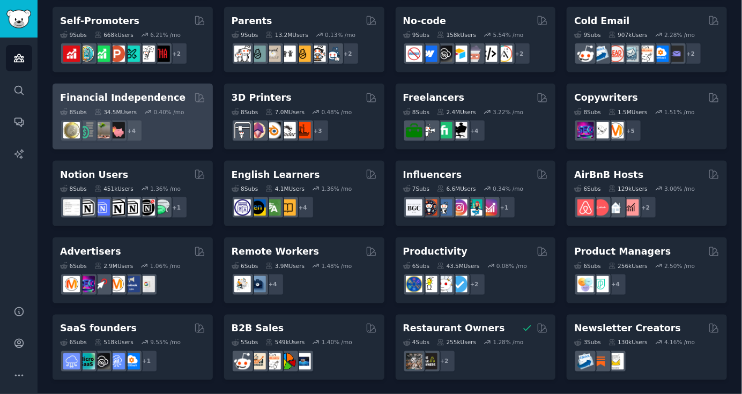
click at [141, 98] on h2 "Financial Independence" at bounding box center [122, 97] width 125 height 13
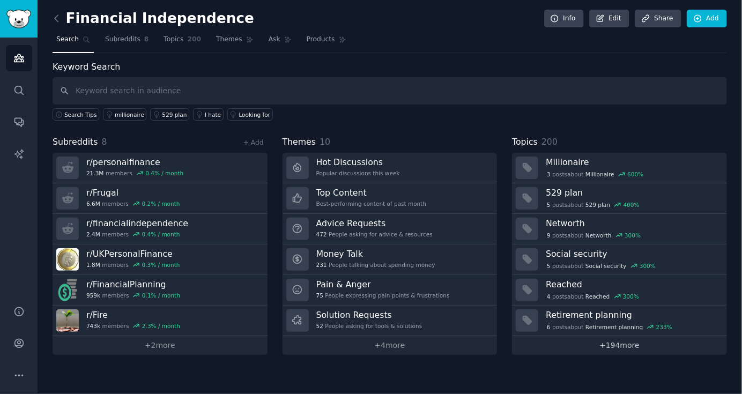
click at [587, 343] on link "+ 194 more" at bounding box center [619, 345] width 215 height 19
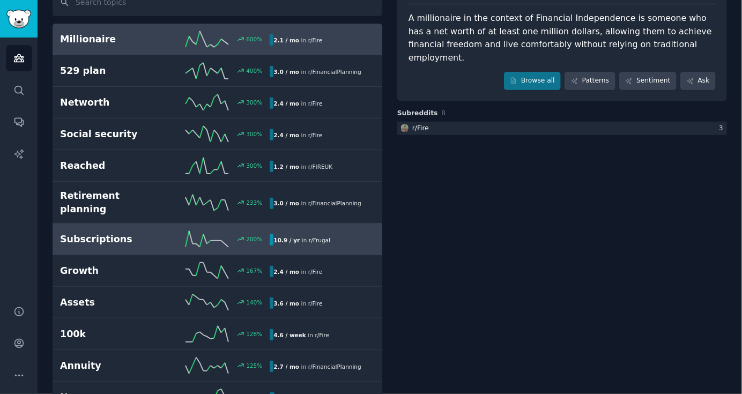
scroll to position [90, 0]
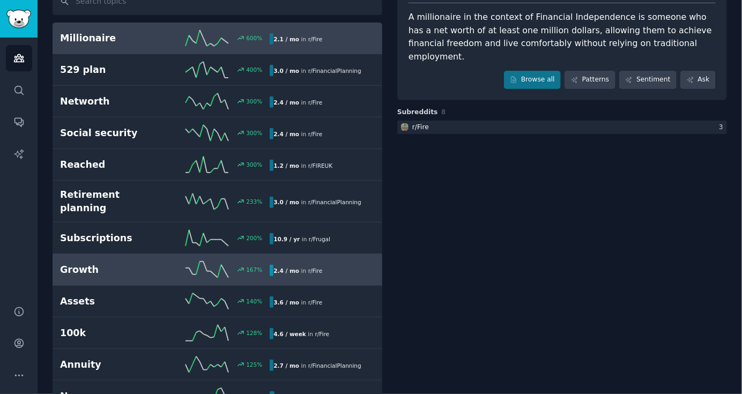
click at [119, 263] on h2 "Growth" at bounding box center [112, 269] width 105 height 13
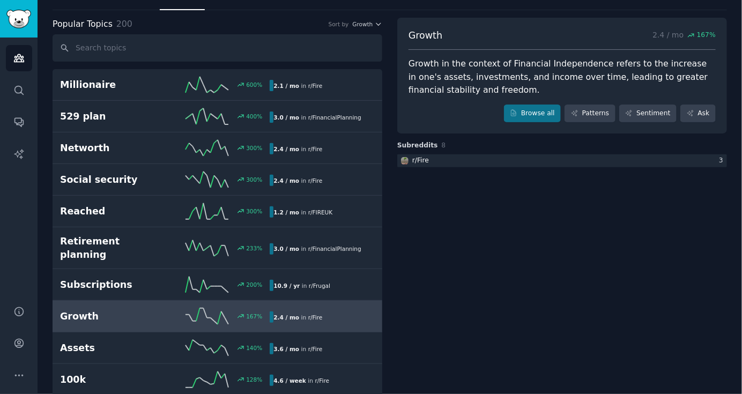
scroll to position [41, 0]
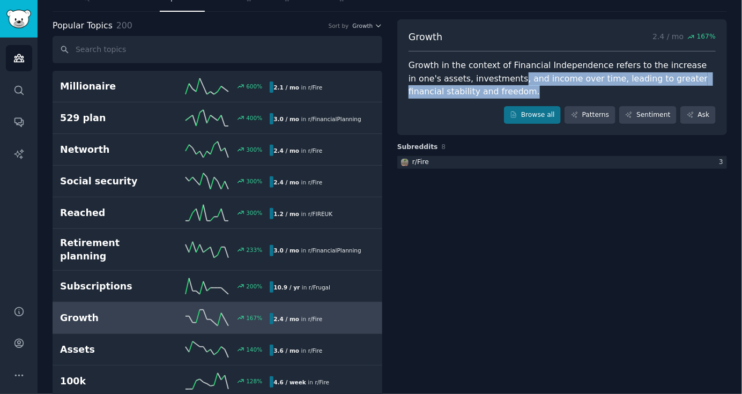
drag, startPoint x: 477, startPoint y: 80, endPoint x: 476, endPoint y: 105, distance: 24.7
click at [476, 105] on div "Growth 2.4 / mo 167 % Growth in the context of Financial Independence refers to…" at bounding box center [562, 77] width 330 height 116
click at [476, 106] on div "Browse all Patterns Sentiment Ask" at bounding box center [562, 115] width 307 height 18
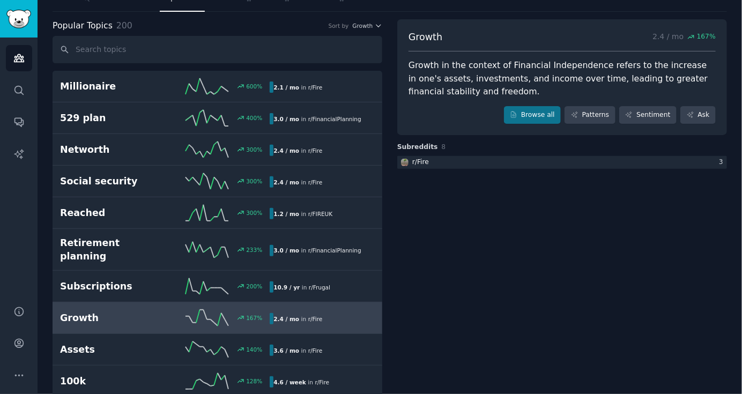
scroll to position [0, 0]
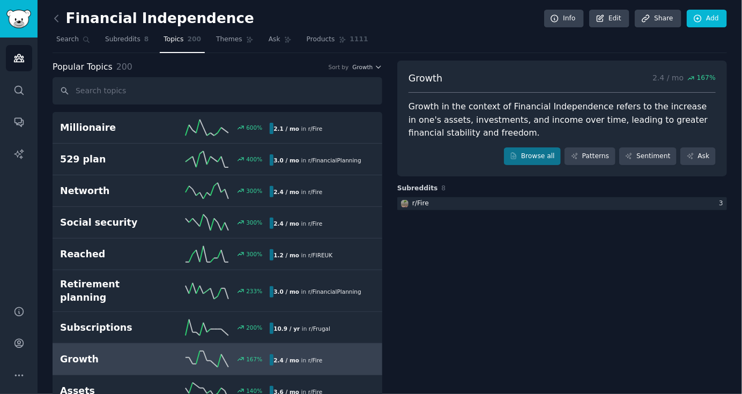
click at [98, 33] on nav "Search Subreddits 8 Topics 200 Themes Ask Products 1111" at bounding box center [390, 42] width 675 height 22
click at [105, 42] on span "Subreddits" at bounding box center [122, 40] width 35 height 10
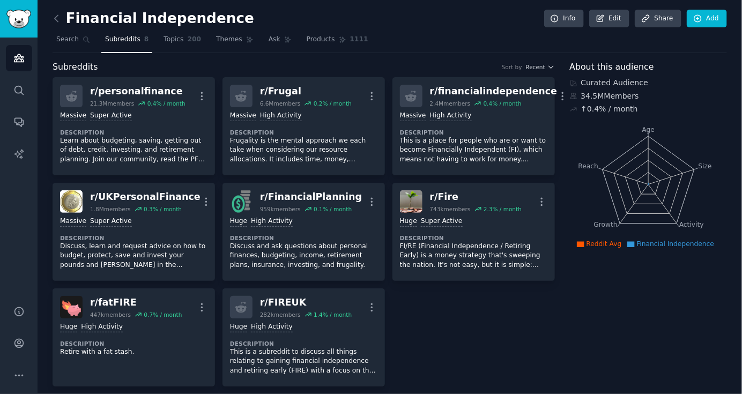
click at [105, 42] on span "Subreddits" at bounding box center [122, 40] width 35 height 10
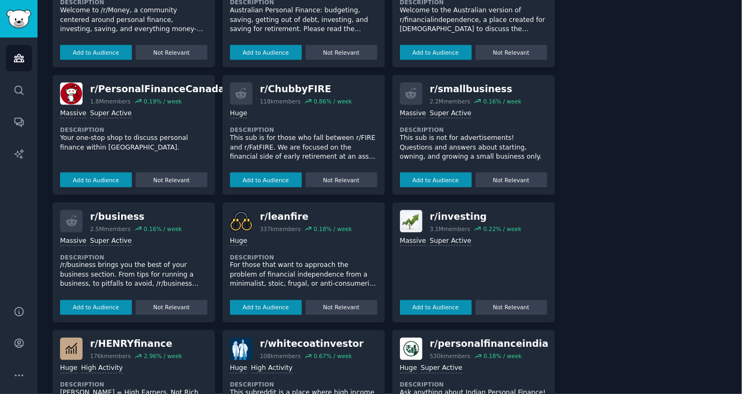
scroll to position [541, 0]
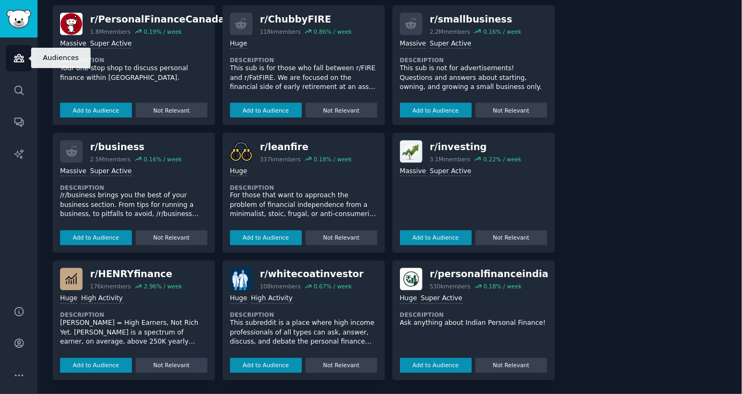
click at [15, 57] on icon "Sidebar" at bounding box center [18, 58] width 11 height 11
